Goal: Task Accomplishment & Management: Manage account settings

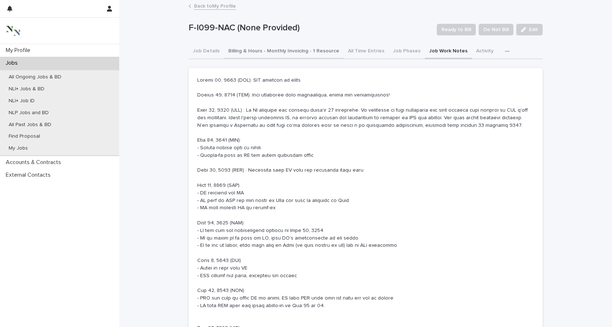
click at [278, 57] on button "Billing & Hours - Monthly Invoicing - 1 Resource" at bounding box center [284, 51] width 120 height 15
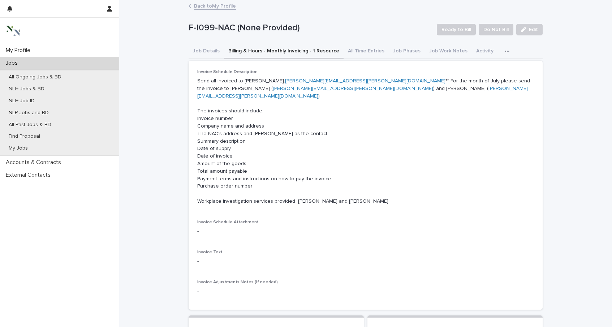
scroll to position [8, 0]
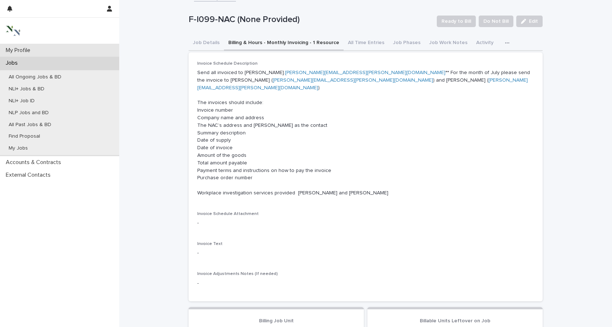
click at [22, 53] on p "My Profile" at bounding box center [19, 50] width 33 height 7
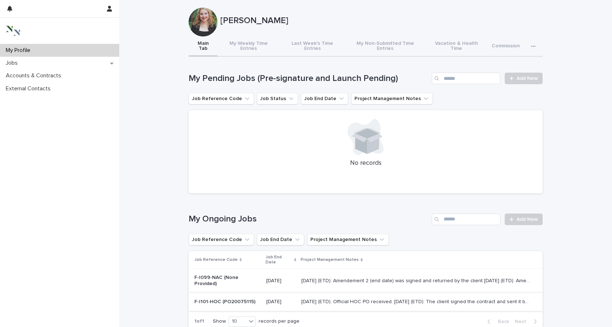
scroll to position [7, 0]
click at [227, 298] on p "F-I101-HOC (PO20075115)" at bounding box center [227, 301] width 66 height 6
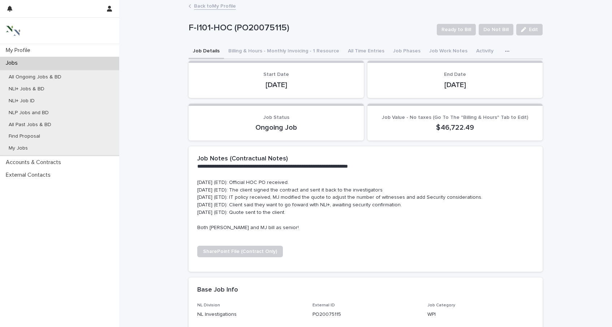
scroll to position [1, 0]
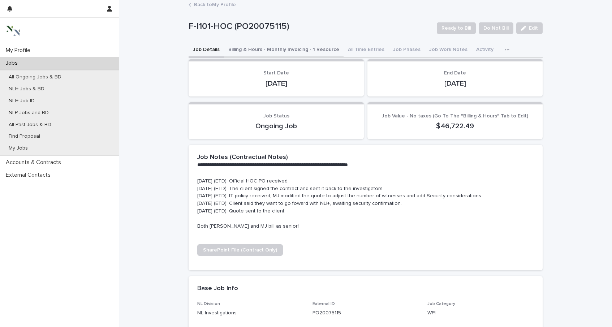
click at [249, 46] on button "Billing & Hours - Monthly Invoicing - 1 Resource" at bounding box center [284, 50] width 120 height 15
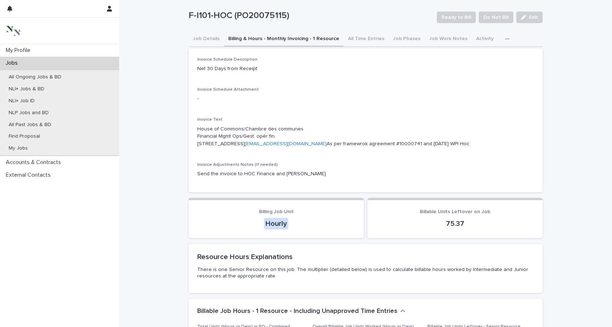
scroll to position [2, 0]
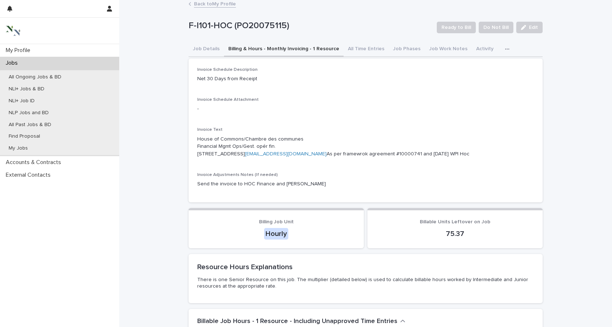
drag, startPoint x: 279, startPoint y: 216, endPoint x: 399, endPoint y: 148, distance: 137.8
click at [307, 188] on p "Send the invoice to HOC Finance and [PERSON_NAME]" at bounding box center [365, 184] width 336 height 8
click at [534, 26] on span "Edit" at bounding box center [533, 27] width 9 height 5
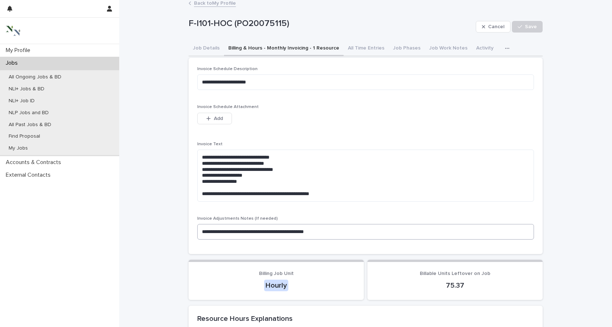
scroll to position [8, 0]
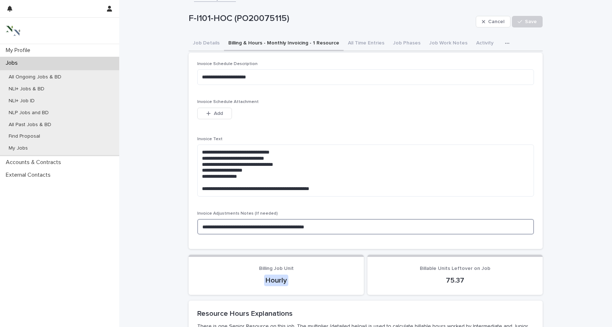
drag, startPoint x: 286, startPoint y: 226, endPoint x: 335, endPoint y: 226, distance: 49.5
click at [335, 226] on textarea "**********" at bounding box center [365, 227] width 336 height 16
click at [331, 227] on textarea "**********" at bounding box center [365, 227] width 336 height 16
paste textarea "**********"
click at [357, 227] on textarea "**********" at bounding box center [365, 227] width 336 height 16
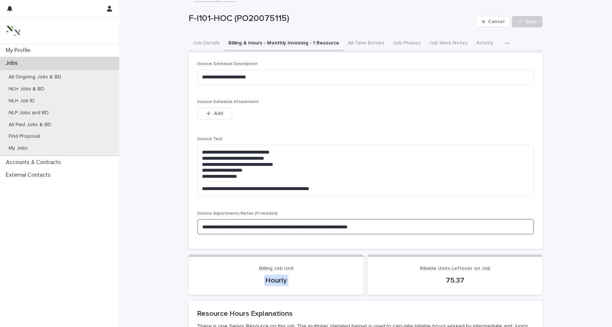
click at [383, 227] on textarea "**********" at bounding box center [365, 227] width 336 height 16
type textarea "**********"
click at [525, 22] on span "Save" at bounding box center [531, 21] width 12 height 5
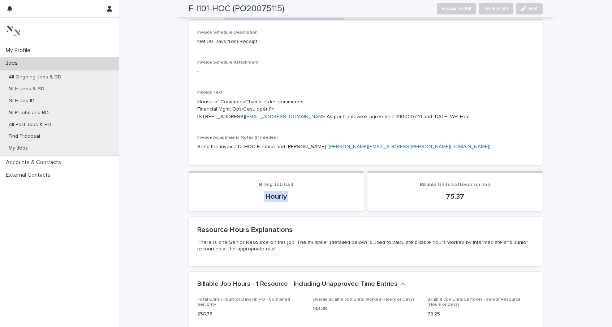
scroll to position [0, 0]
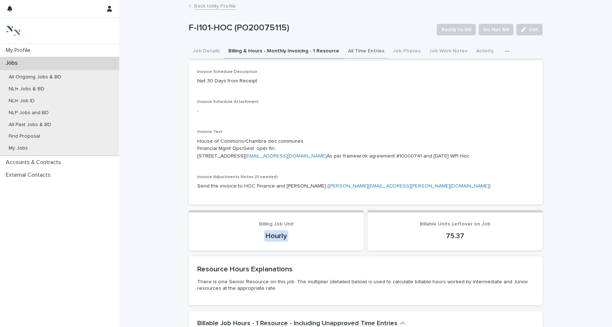
click at [361, 55] on button "All Time Entries" at bounding box center [365, 51] width 45 height 15
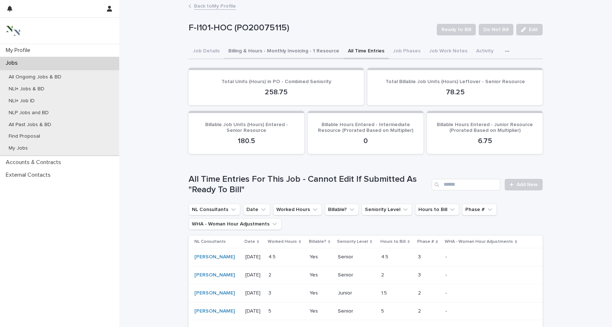
click at [270, 52] on button "Billing & Hours - Monthly Invoicing - 1 Resource" at bounding box center [284, 51] width 120 height 15
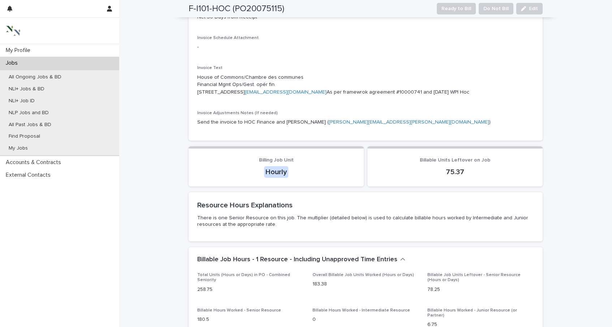
scroll to position [58, 0]
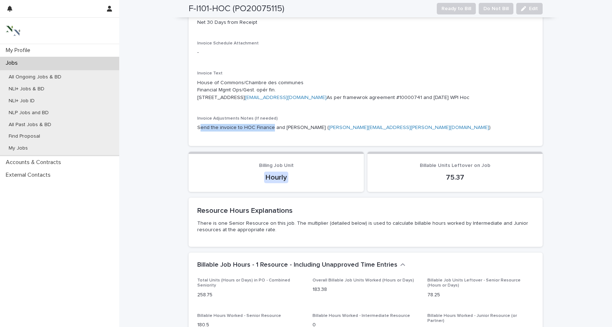
drag, startPoint x: 196, startPoint y: 159, endPoint x: 267, endPoint y: 157, distance: 71.2
click at [267, 131] on p "Send the invoice to HOC Finance and [PERSON_NAME] ( [PERSON_NAME][EMAIL_ADDRESS…" at bounding box center [365, 128] width 336 height 8
click at [203, 121] on span "Invoice Adjustments Notes (If needed)" at bounding box center [237, 118] width 81 height 4
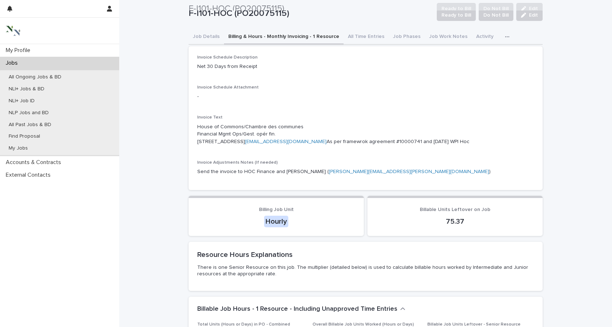
scroll to position [10, 0]
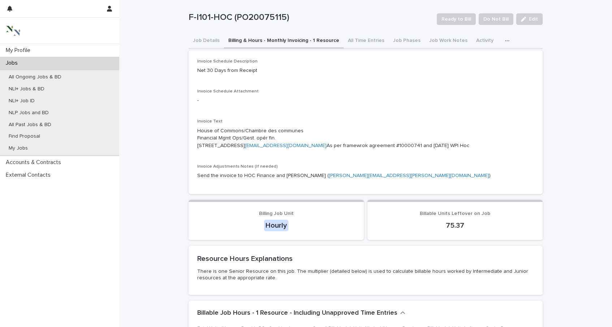
drag, startPoint x: 220, startPoint y: 194, endPoint x: 279, endPoint y: 197, distance: 58.6
click at [279, 169] on p "Invoice Adjustments Notes (If needed)" at bounding box center [365, 166] width 336 height 5
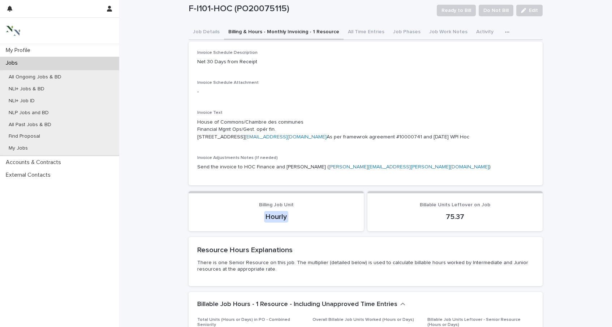
scroll to position [19, 0]
drag, startPoint x: 194, startPoint y: 190, endPoint x: 280, endPoint y: 187, distance: 86.7
click at [280, 185] on div "Invoice Schedule Description Net 30 Days from Receipt Invoice Schedule Attachme…" at bounding box center [365, 113] width 354 height 144
drag, startPoint x: 195, startPoint y: 190, endPoint x: 205, endPoint y: 190, distance: 10.1
click at [205, 160] on span "Invoice Adjustments Notes (If needed)" at bounding box center [237, 157] width 81 height 4
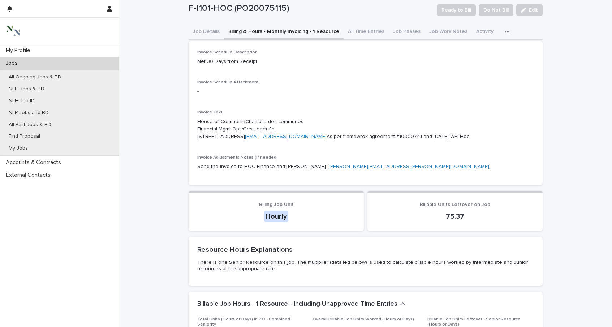
click at [200, 176] on div "Invoice Adjustments Notes (If needed) Send the invoice to HOC Finance and [PERS…" at bounding box center [365, 165] width 336 height 21
drag, startPoint x: 195, startPoint y: 188, endPoint x: 284, endPoint y: 188, distance: 89.2
click at [284, 160] on p "Invoice Adjustments Notes (If needed)" at bounding box center [365, 157] width 336 height 5
click at [214, 176] on div "Invoice Adjustments Notes (If needed) Send the invoice to HOC Finance and [PERS…" at bounding box center [365, 165] width 336 height 21
click at [222, 176] on div "Invoice Adjustments Notes (If needed) Send the invoice to HOC Finance and [PERS…" at bounding box center [365, 165] width 336 height 21
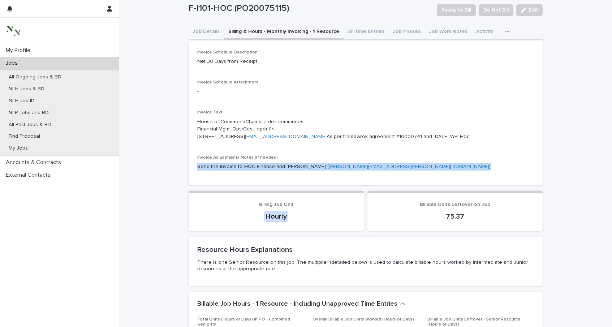
drag, startPoint x: 204, startPoint y: 197, endPoint x: 370, endPoint y: 198, distance: 166.1
click at [427, 170] on p "Send the invoice to HOC Finance and [PERSON_NAME] ( [PERSON_NAME][EMAIL_ADDRESS…" at bounding box center [365, 167] width 336 height 8
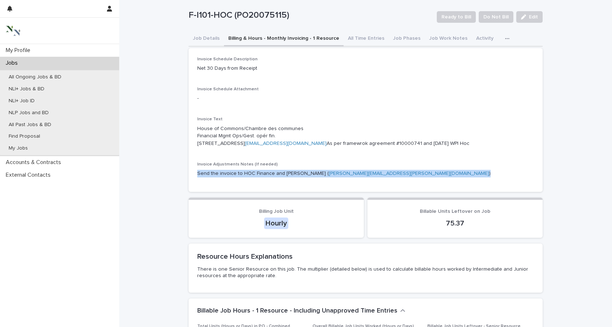
scroll to position [0, 0]
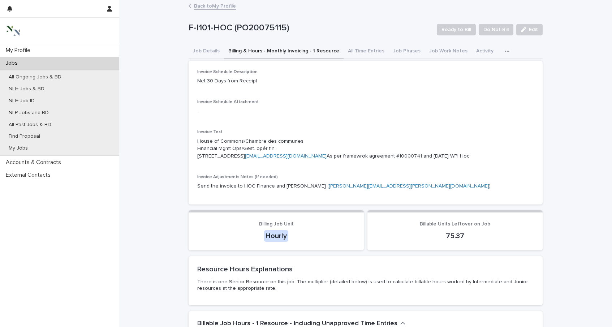
click at [436, 166] on div "Invoice Text House of Commons/Chambre des communes Financial Mgmt Ops/Gest. opé…" at bounding box center [365, 147] width 336 height 36
